Goal: Task Accomplishment & Management: Complete application form

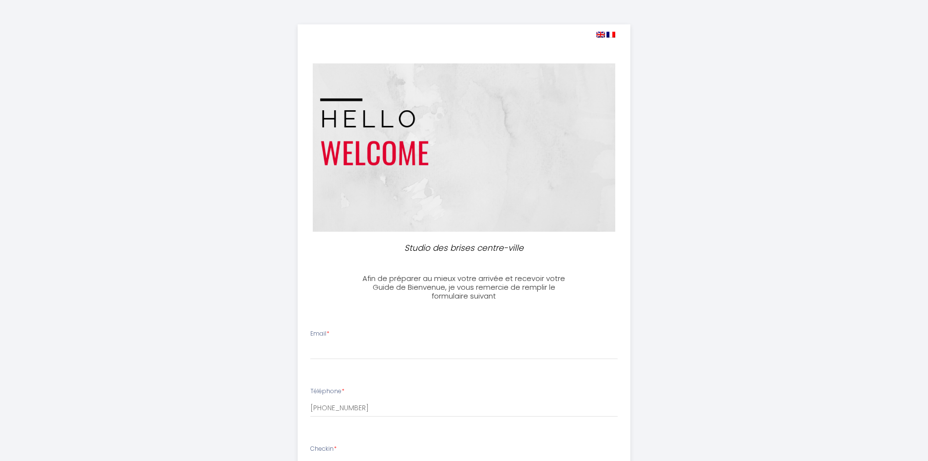
select select
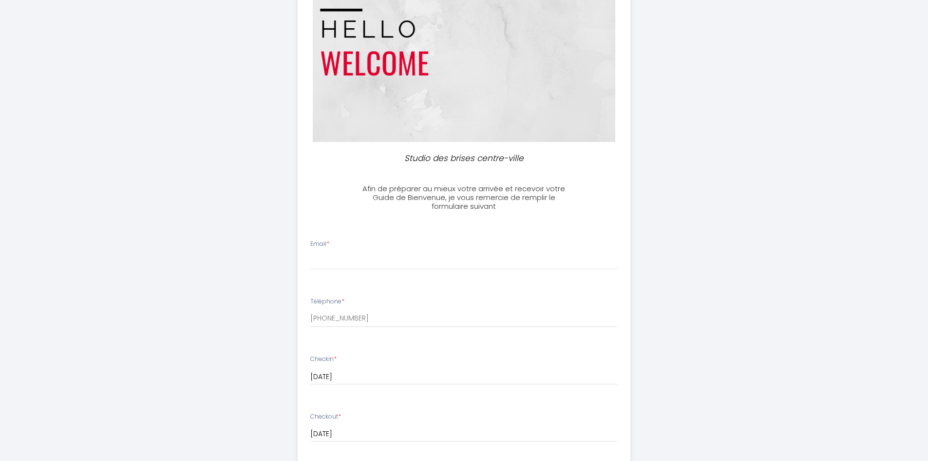
scroll to position [97, 0]
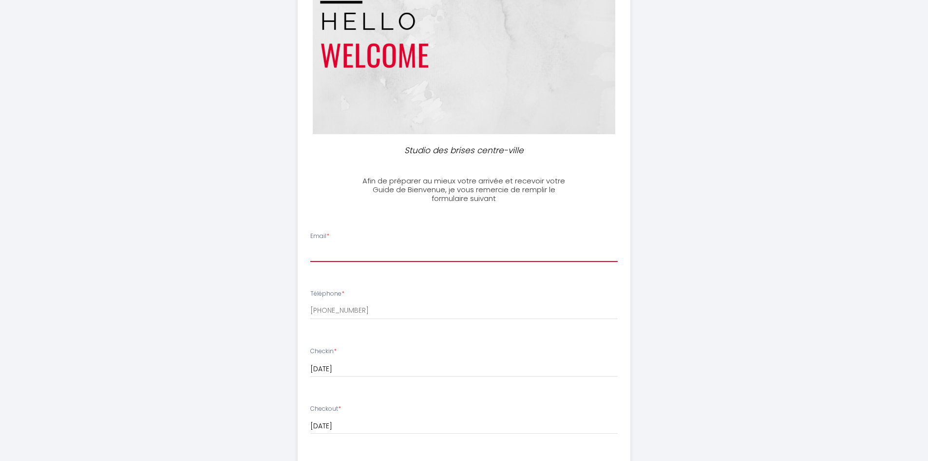
click at [426, 251] on input "Email *" at bounding box center [464, 253] width 308 height 18
type input "[PERSON_NAME][EMAIL_ADDRESS][DOMAIN_NAME]"
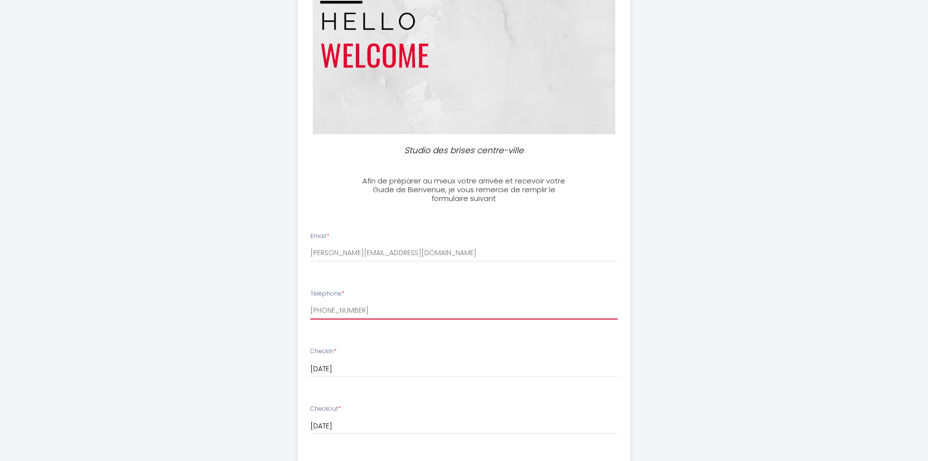
click at [420, 312] on input "[PHONE_NUMBER]" at bounding box center [464, 311] width 308 height 18
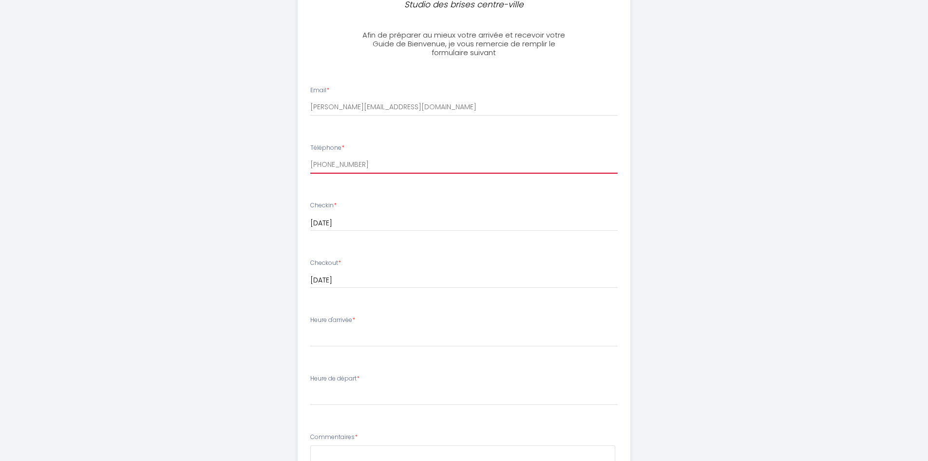
scroll to position [244, 0]
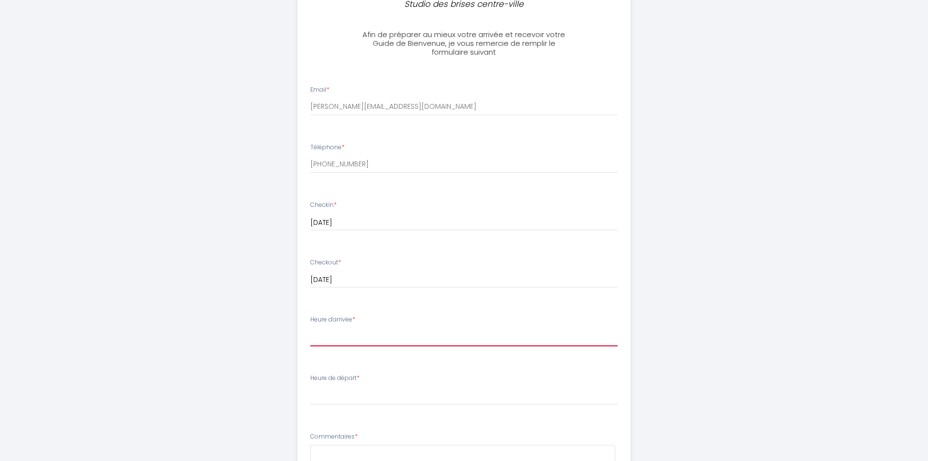
click at [411, 336] on select "16:00 16:30 17:00 17:30 18:00 18:30 19:00 19:30 20:00 20:30 21:00 21:30 22:00 2…" at bounding box center [464, 336] width 308 height 19
select select "18:00"
click at [310, 327] on select "16:00 16:30 17:00 17:30 18:00 18:30 19:00 19:30 20:00 20:30 21:00 21:30 22:00 2…" at bounding box center [464, 336] width 308 height 19
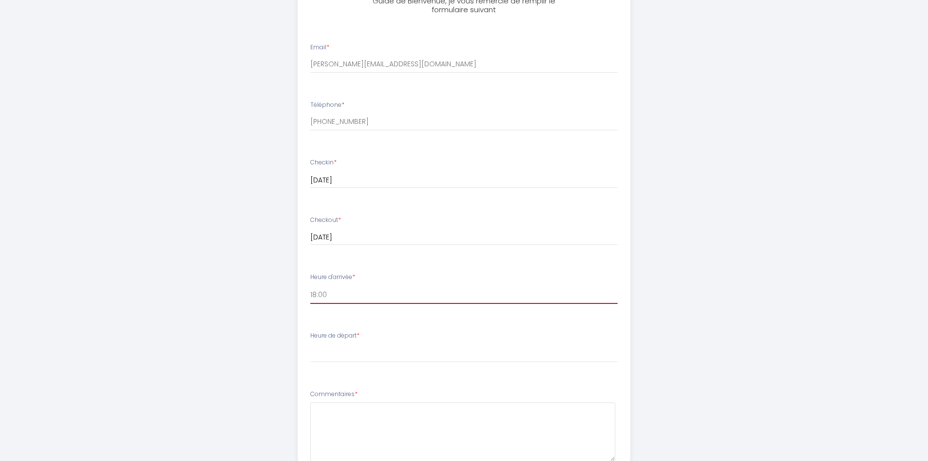
scroll to position [390, 0]
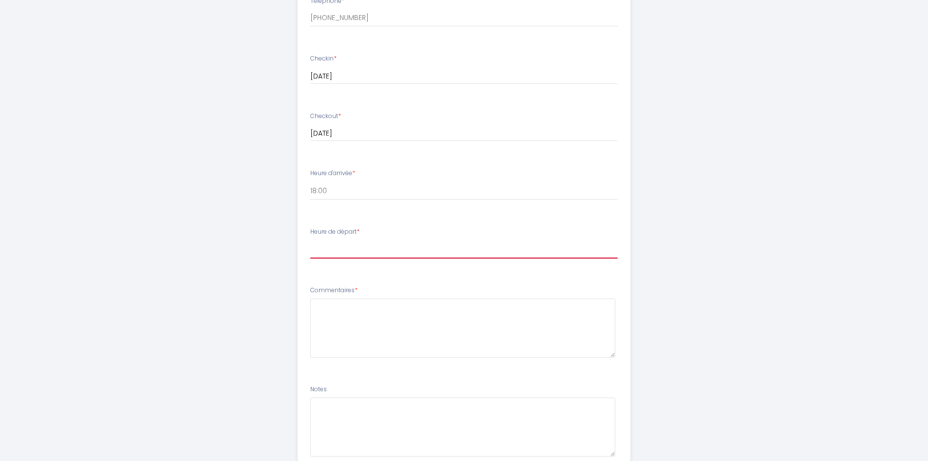
click at [366, 250] on select "00:00 00:30 01:00 01:30 02:00 02:30 03:00 03:30 04:00 04:30 05:00 05:30 06:00 0…" at bounding box center [464, 249] width 308 height 19
select select "07:00"
click at [310, 240] on select "00:00 00:30 01:00 01:30 02:00 02:30 03:00 03:30 04:00 04:30 05:00 05:30 06:00 0…" at bounding box center [464, 249] width 308 height 19
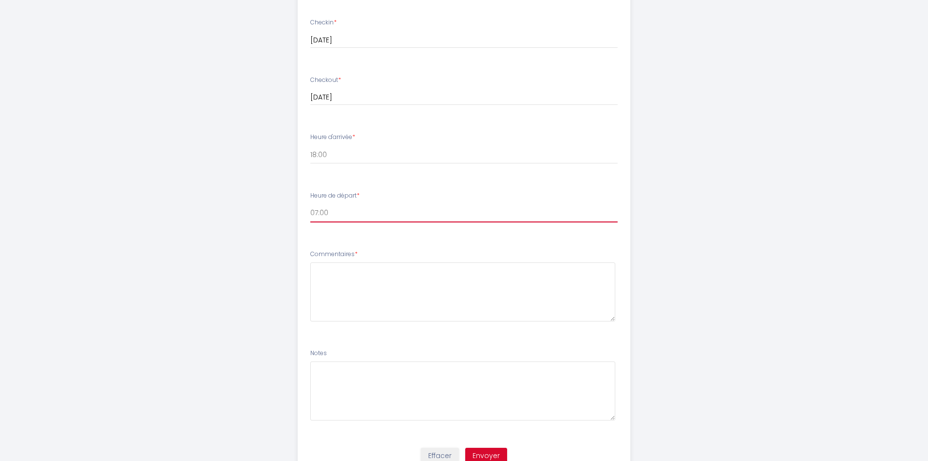
scroll to position [468, 0]
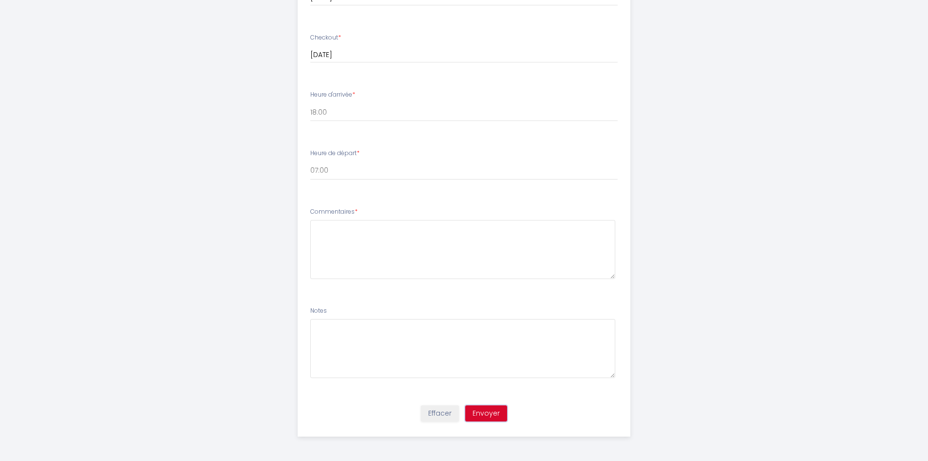
click at [497, 413] on button "Envoyer" at bounding box center [486, 413] width 42 height 17
click at [382, 244] on textarea at bounding box center [462, 249] width 305 height 59
type textarea "RAS"
click at [488, 412] on button "Envoyer" at bounding box center [486, 413] width 42 height 17
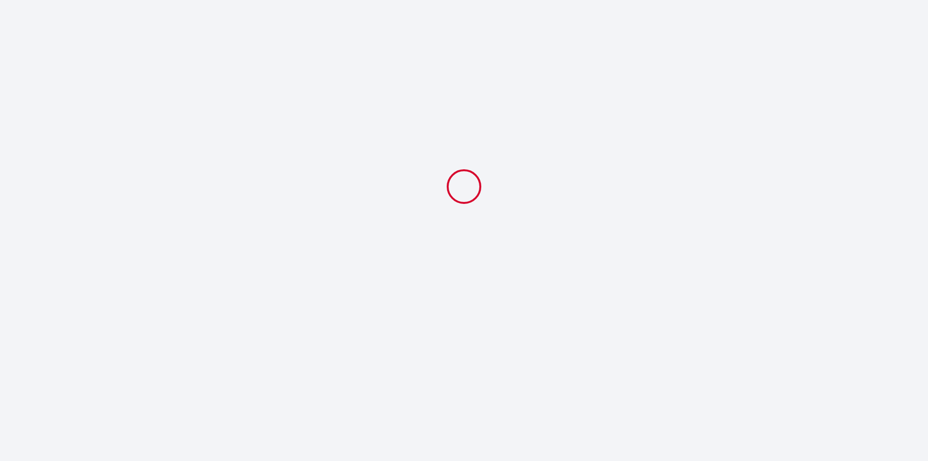
scroll to position [0, 0]
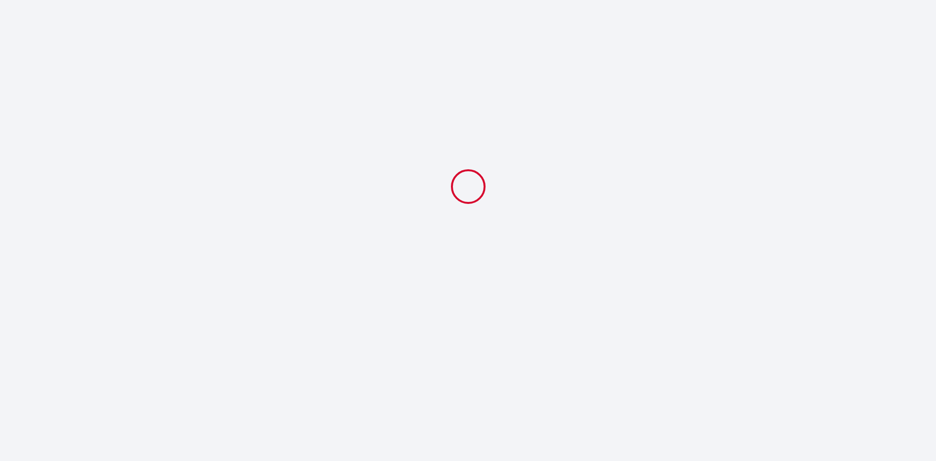
select select "18:00"
select select "07:00"
